Goal: Task Accomplishment & Management: Manage account settings

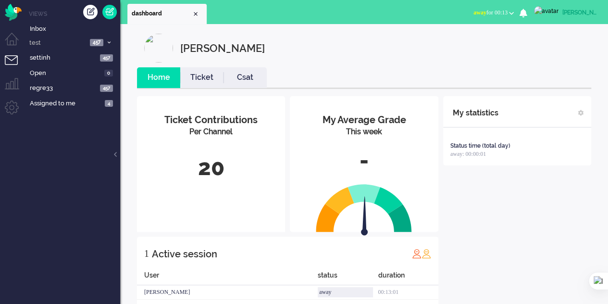
click at [518, 12] on button "away for 00:13" at bounding box center [494, 13] width 52 height 14
click at [352, 58] on div "[PERSON_NAME]" at bounding box center [371, 48] width 454 height 29
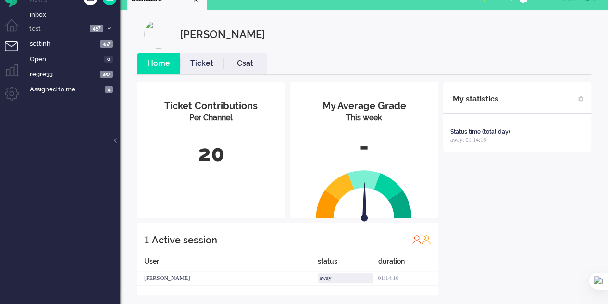
scroll to position [22, 0]
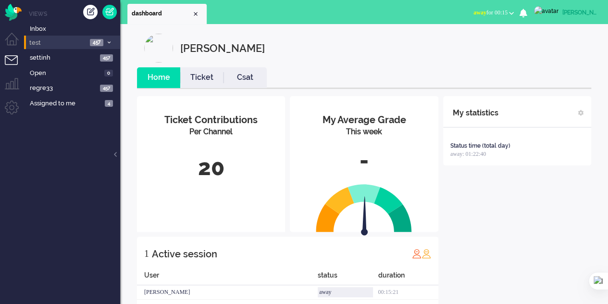
click at [109, 41] on icon at bounding box center [109, 42] width 3 height 3
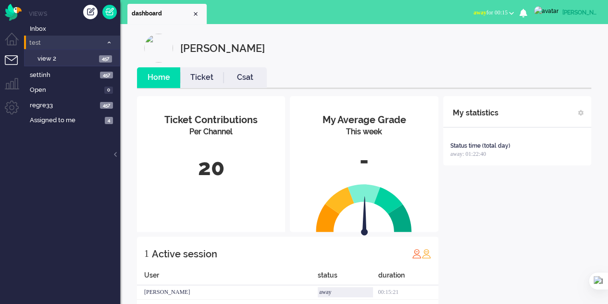
click at [109, 41] on icon at bounding box center [109, 42] width 3 height 3
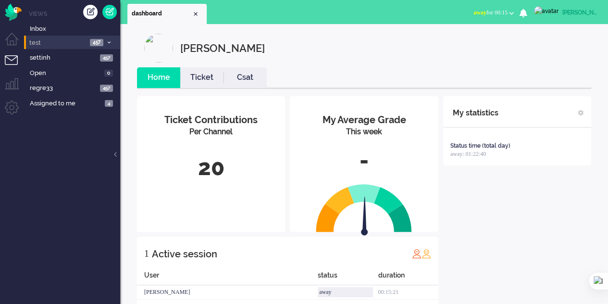
click at [514, 12] on b "button" at bounding box center [511, 13] width 5 height 3
click at [544, 38] on div "[PERSON_NAME]" at bounding box center [371, 48] width 454 height 29
click at [551, 11] on img at bounding box center [546, 11] width 25 height 10
click at [551, 68] on link "Settings" at bounding box center [569, 65] width 66 height 10
select select
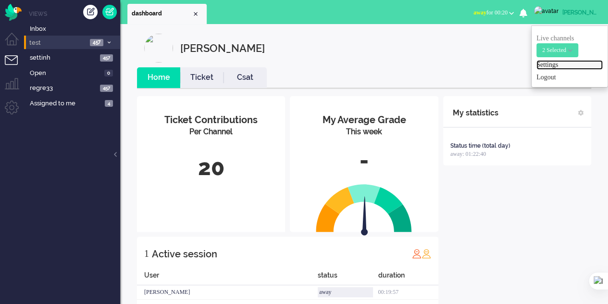
select select
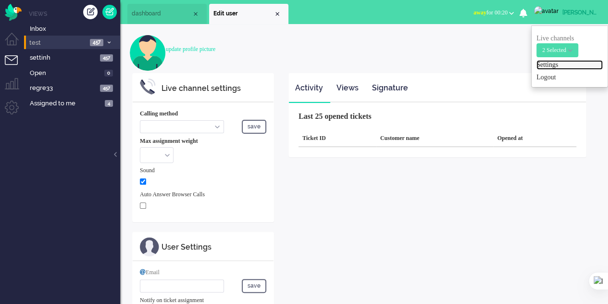
select select "browser"
checkbox input "true"
type input "[PERSON_NAME][EMAIL_ADDRESS][DOMAIN_NAME]"
type input "[PHONE_NUMBER]"
select select "en"
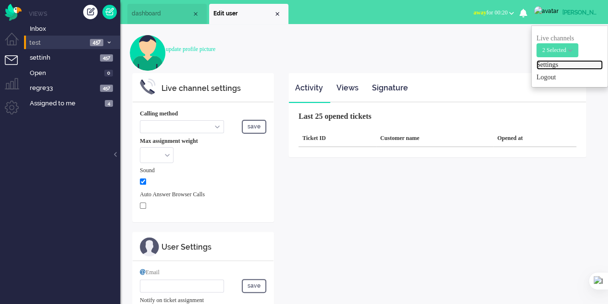
select select "en_GB"
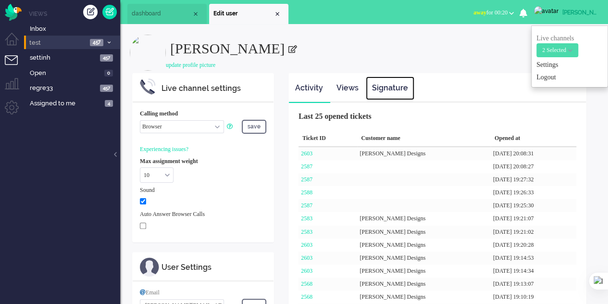
click at [385, 86] on link "Signature" at bounding box center [390, 88] width 49 height 24
